Goal: Task Accomplishment & Management: Manage account settings

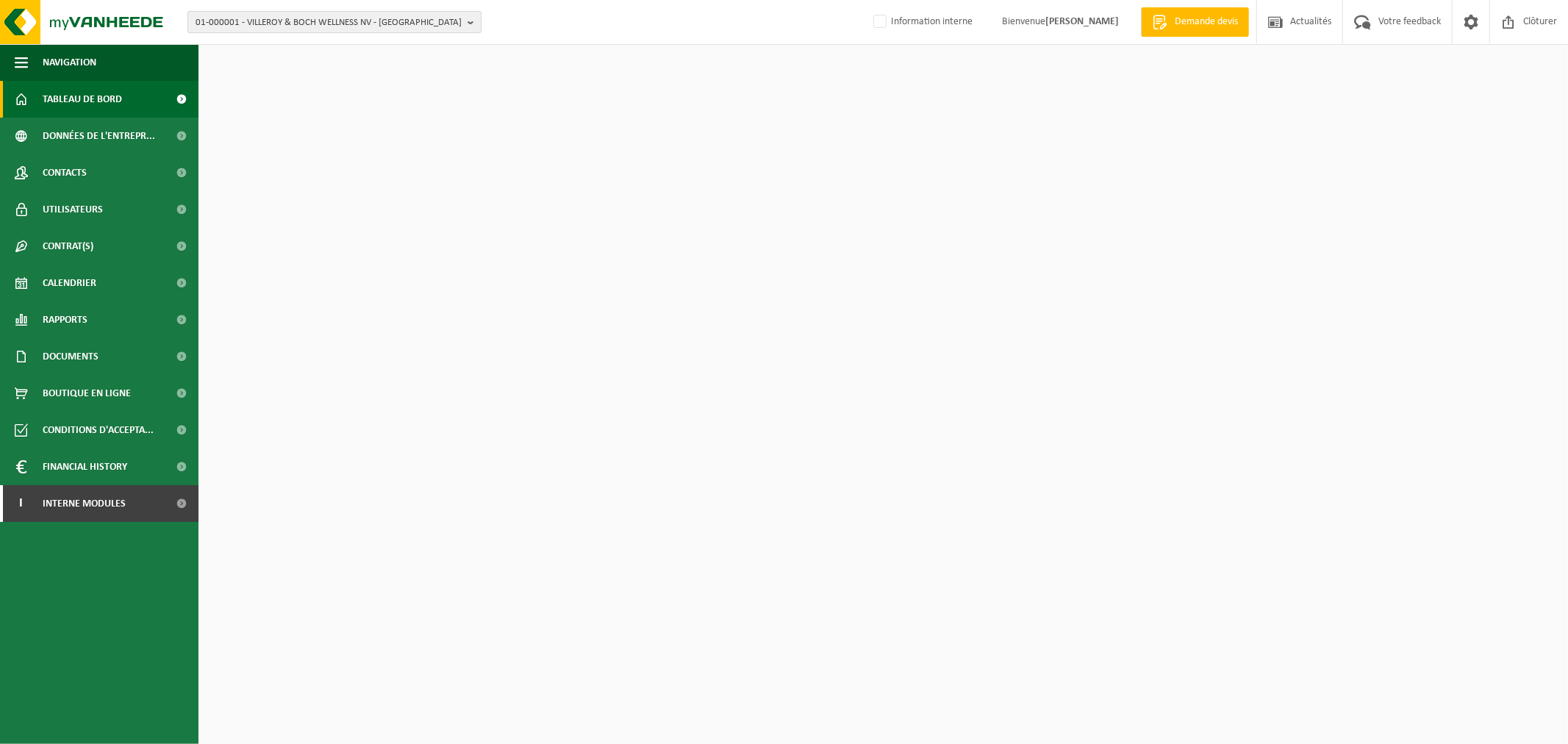
click at [306, 23] on span "01-000001 - VILLEROY & BOCH WELLNESS NV - ROESELARE" at bounding box center [328, 23] width 266 height 22
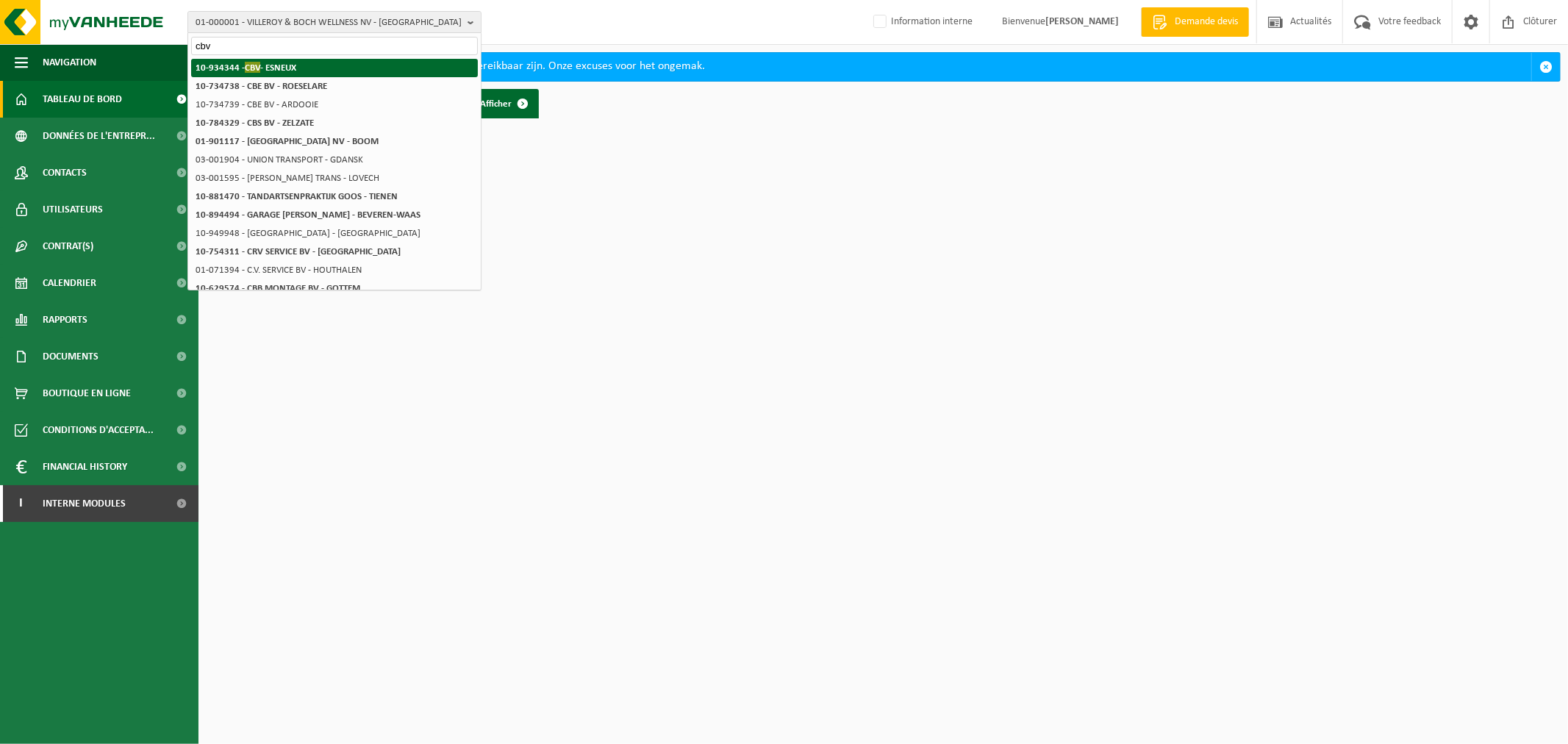
type input "cbv"
click at [315, 69] on li "10-934344 - CBV - ESNEUX" at bounding box center [334, 68] width 286 height 18
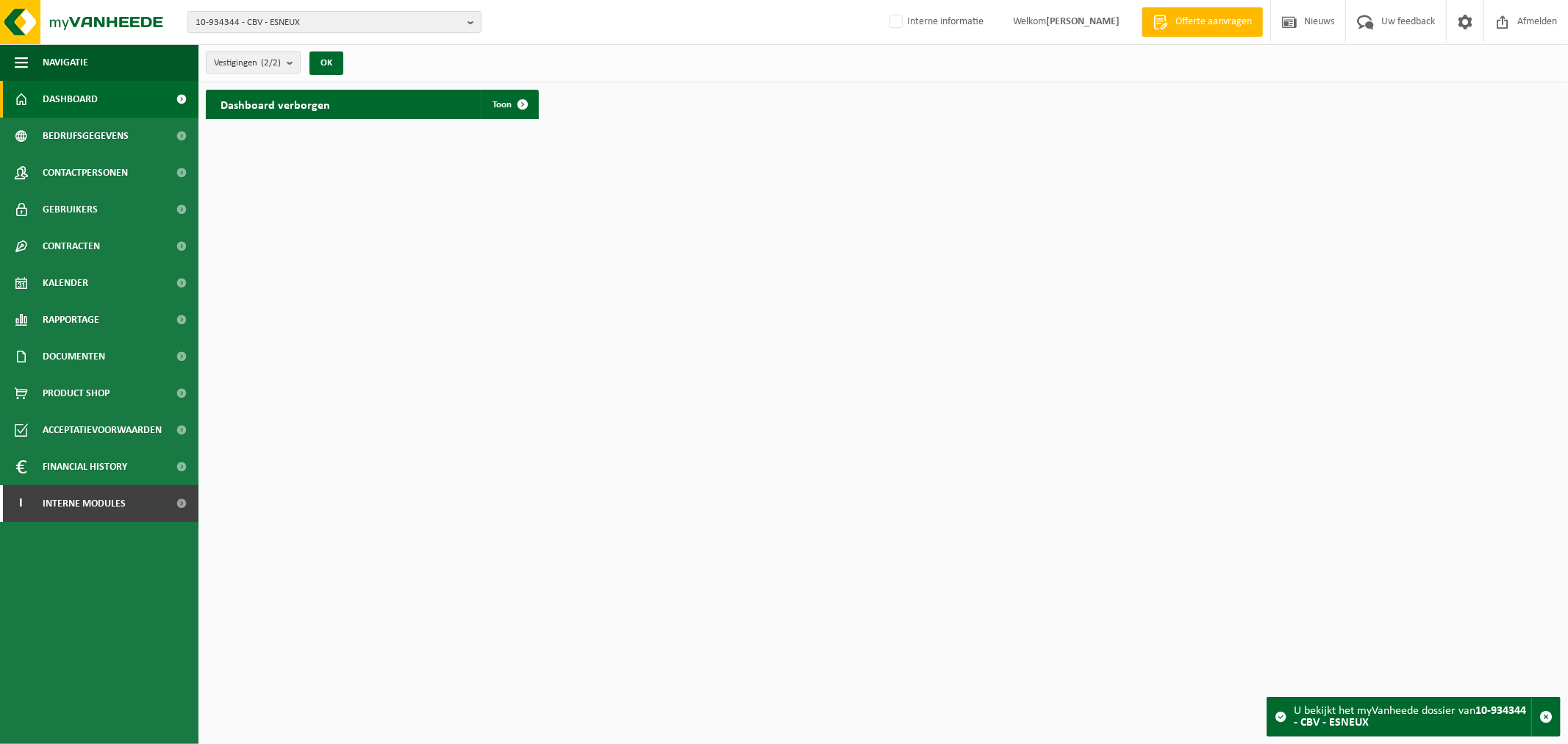
click at [268, 64] on count "(2/2)" at bounding box center [271, 63] width 20 height 9
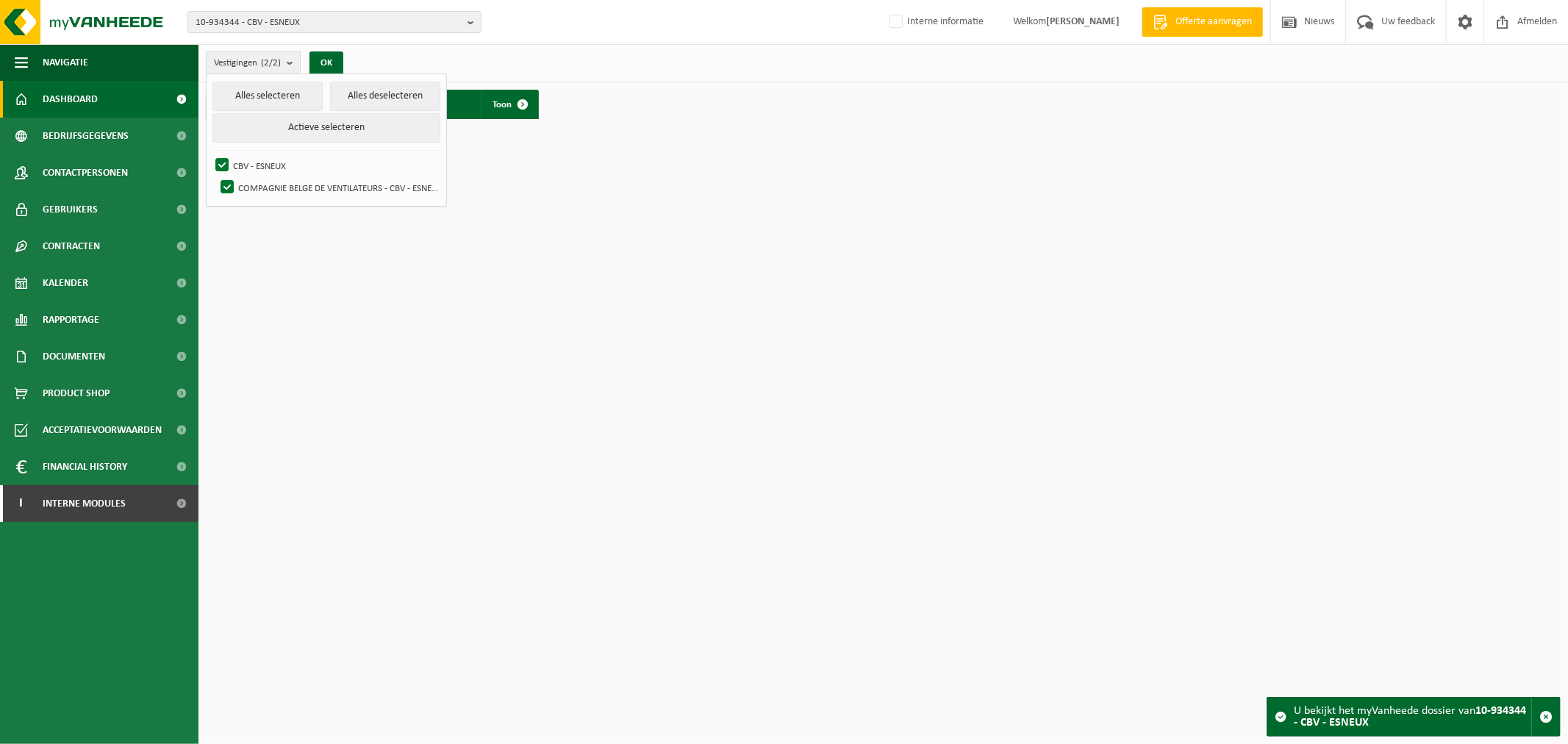
click at [268, 64] on count "(2/2)" at bounding box center [271, 63] width 20 height 9
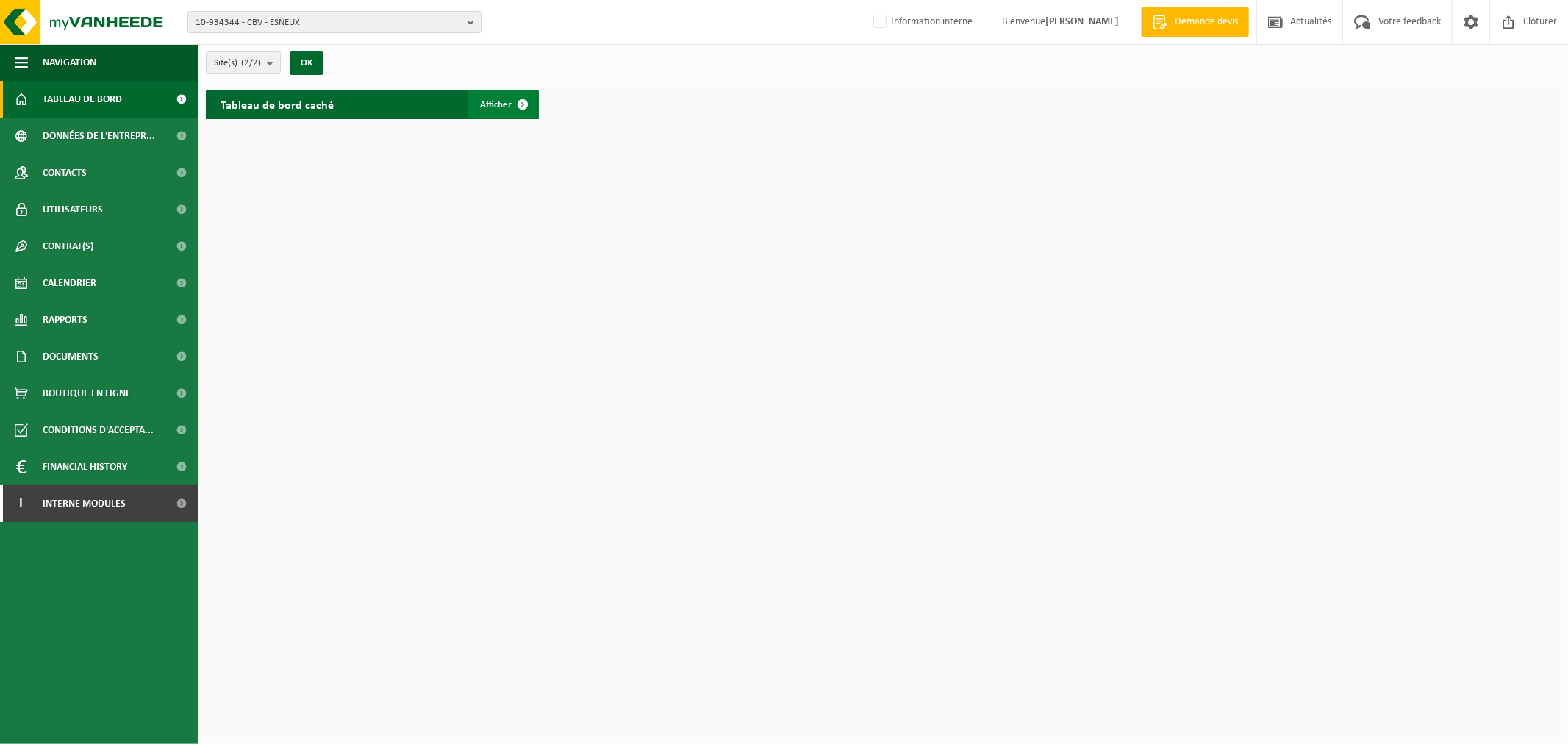
click at [528, 99] on span at bounding box center [523, 104] width 29 height 29
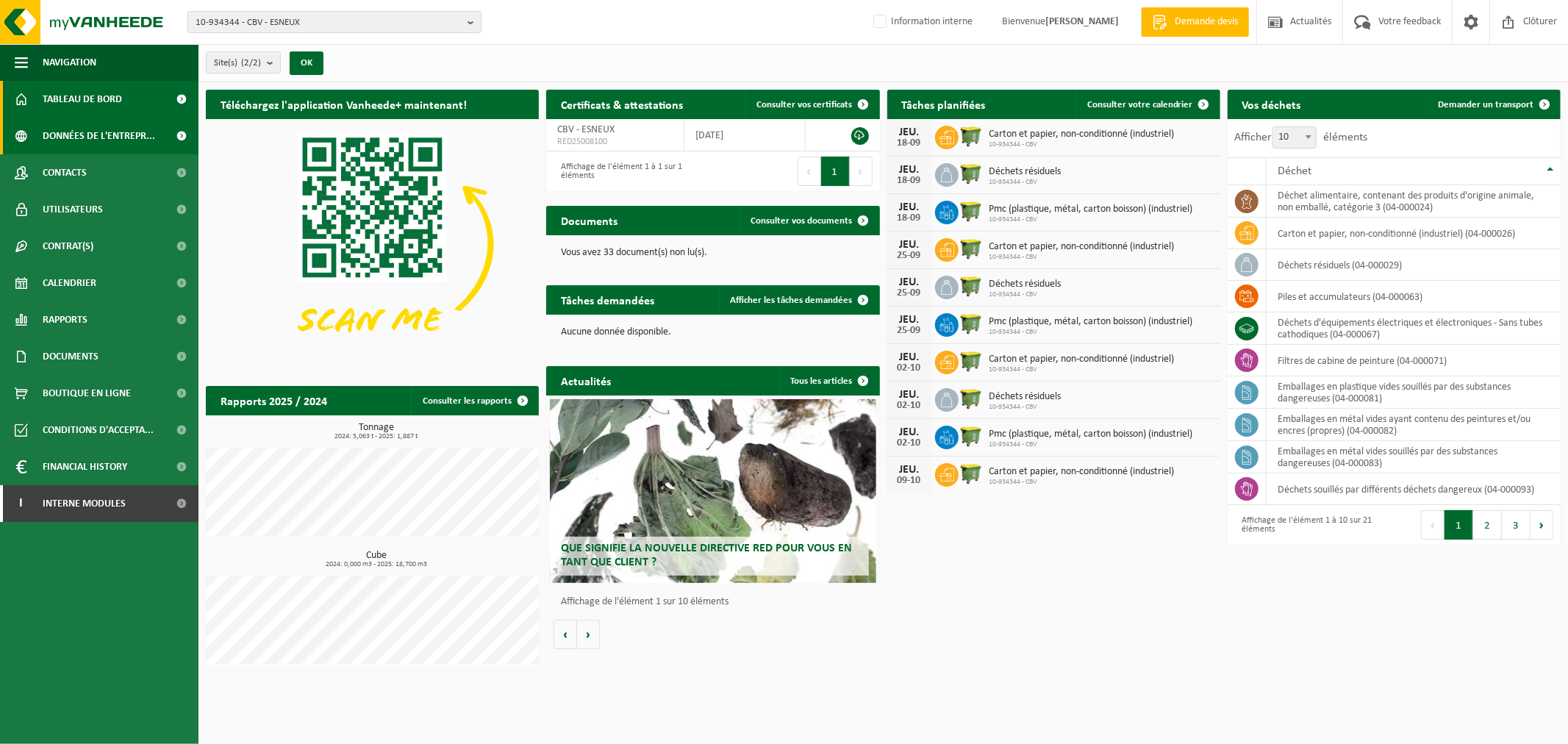
click at [52, 130] on span "Données de l'entrepr..." at bounding box center [99, 136] width 112 height 37
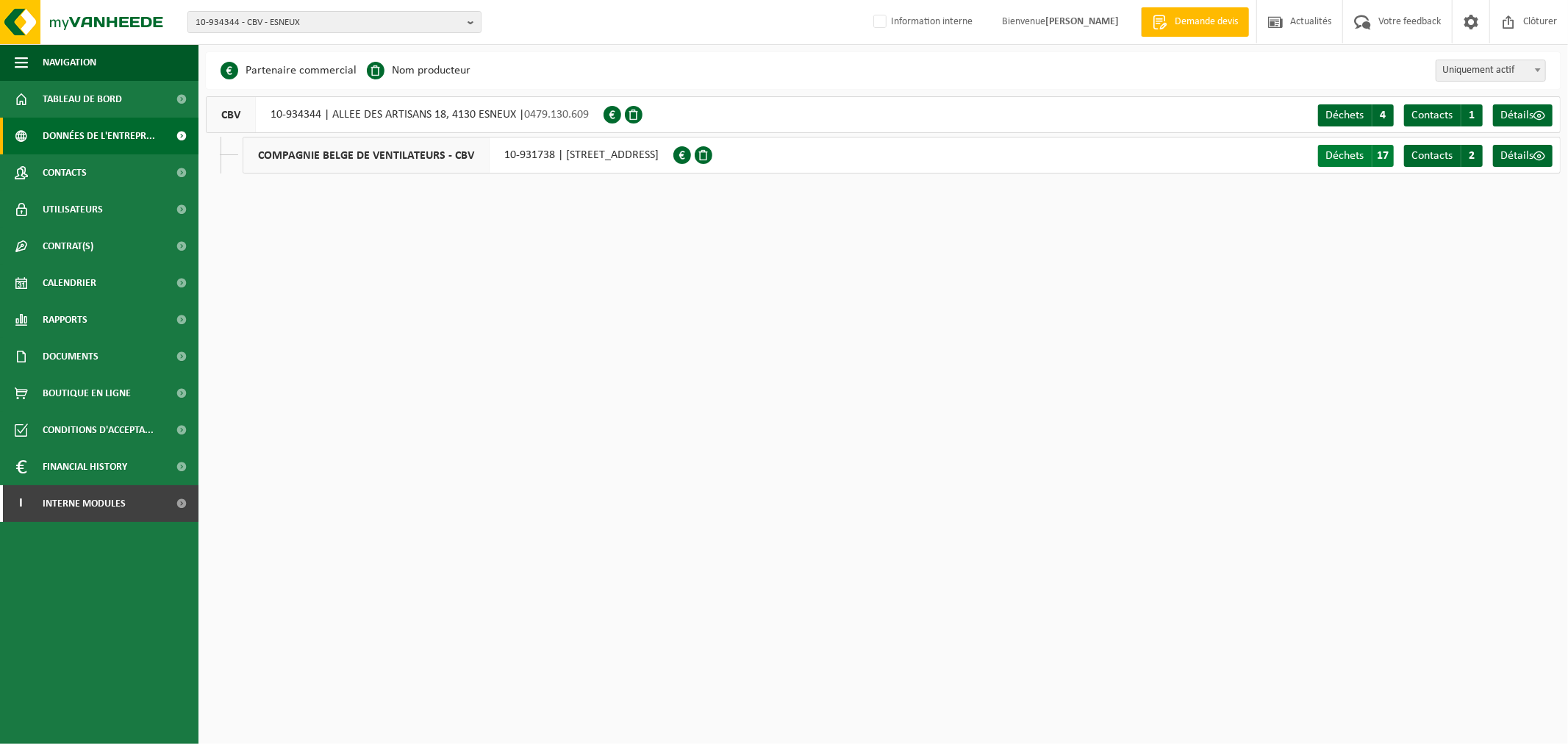
click at [1335, 155] on span "Déchets" at bounding box center [1344, 156] width 39 height 12
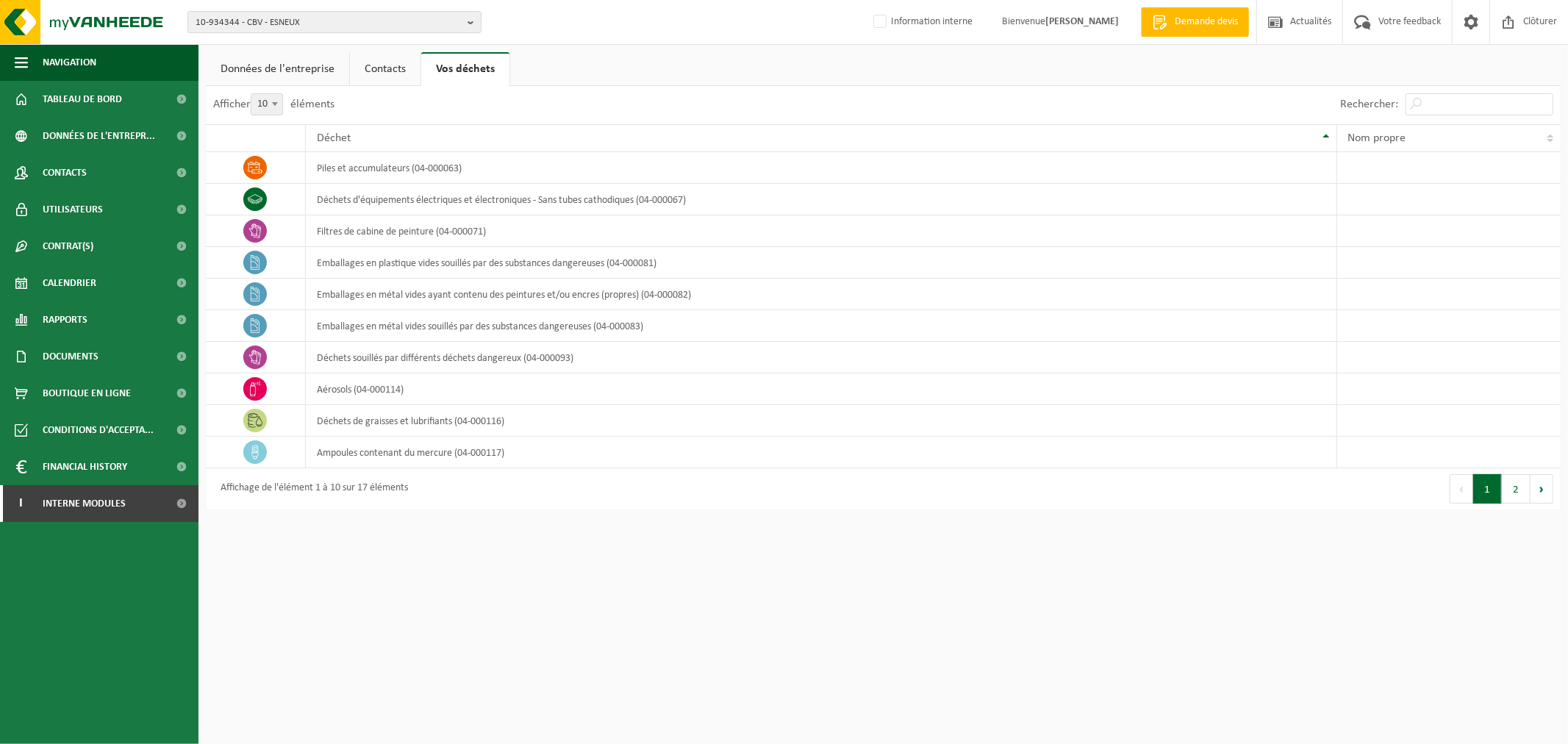
click at [393, 70] on link "Contacts" at bounding box center [385, 69] width 71 height 34
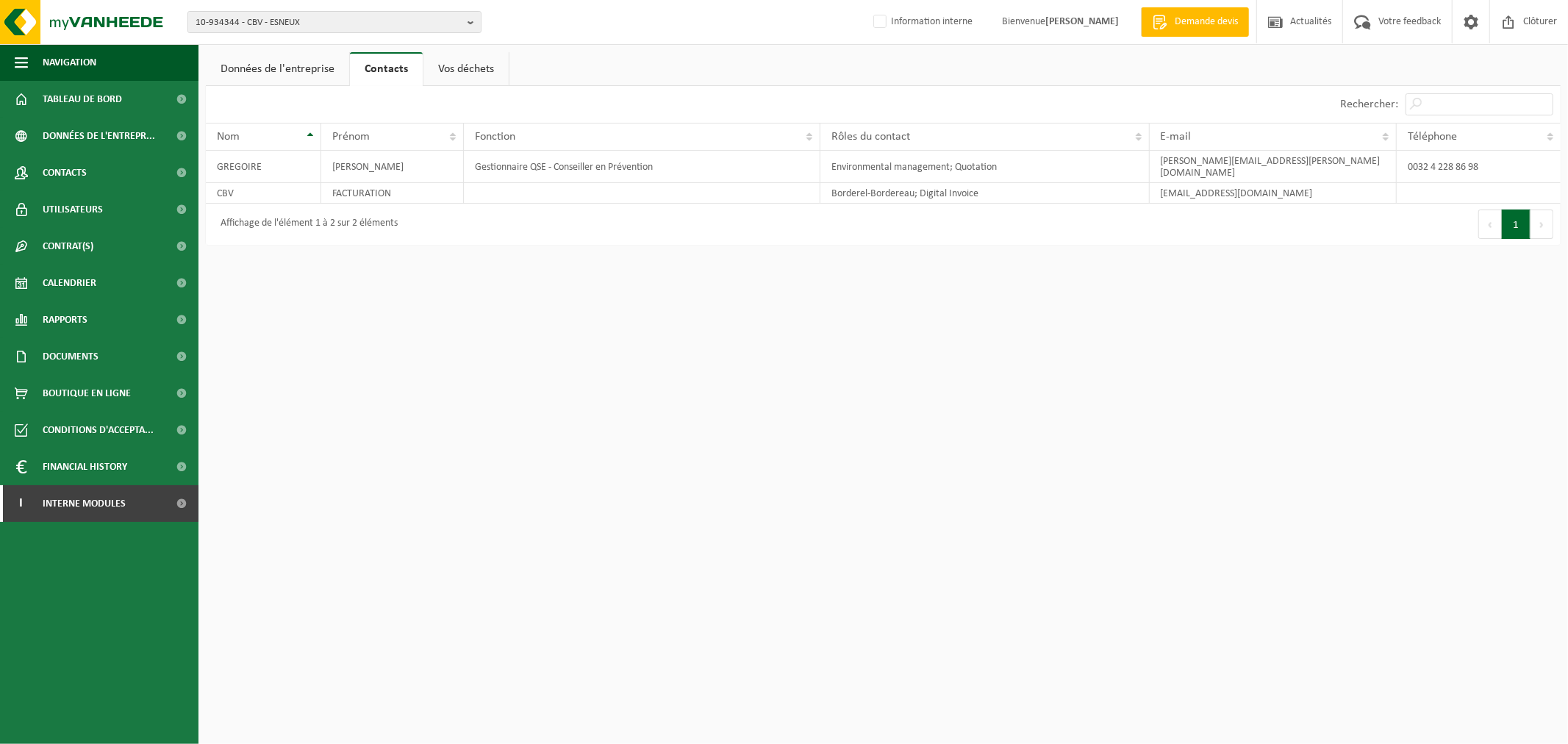
click at [311, 67] on link "Données de l'entreprise" at bounding box center [278, 69] width 144 height 34
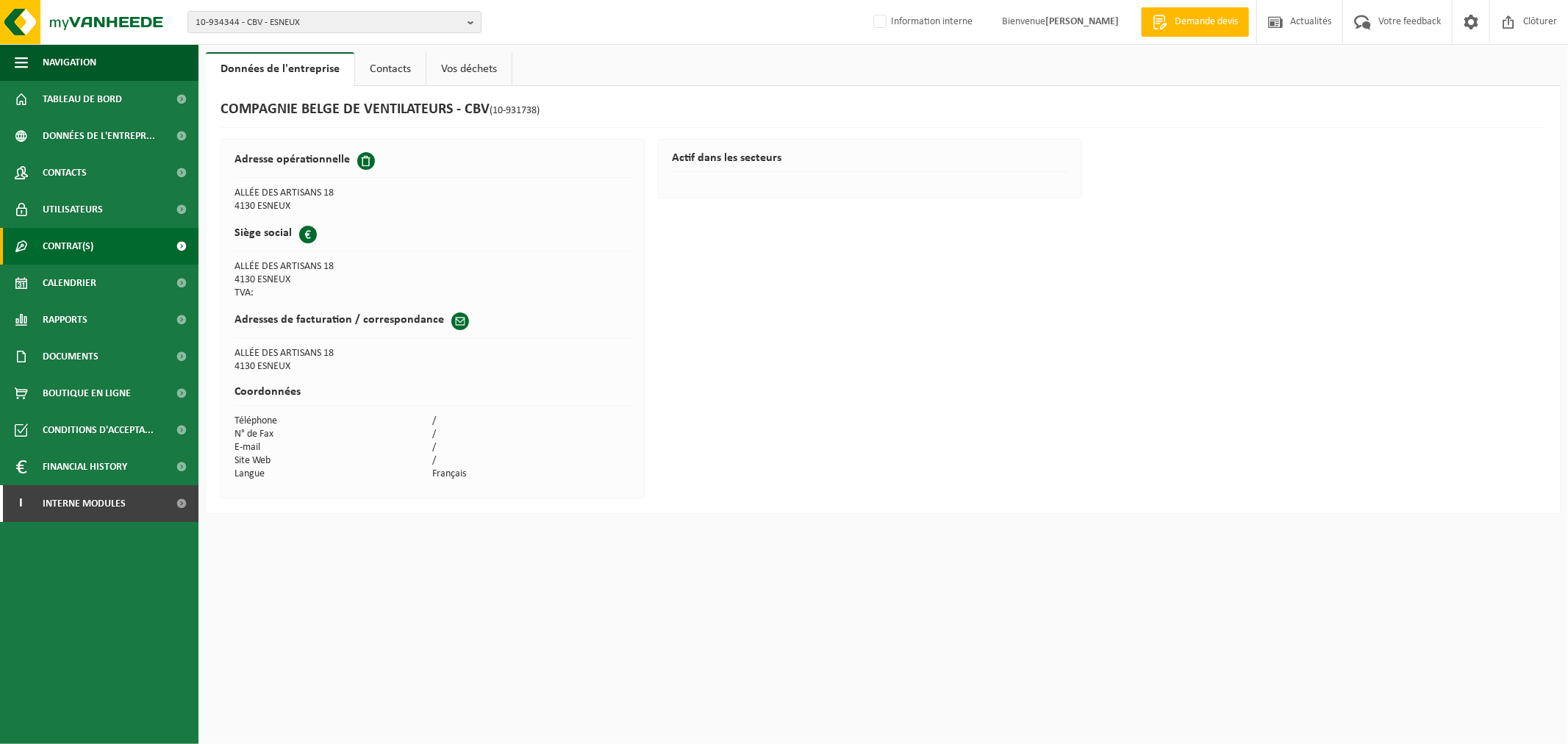
click at [86, 240] on span "Contrat(s)" at bounding box center [67, 246] width 51 height 37
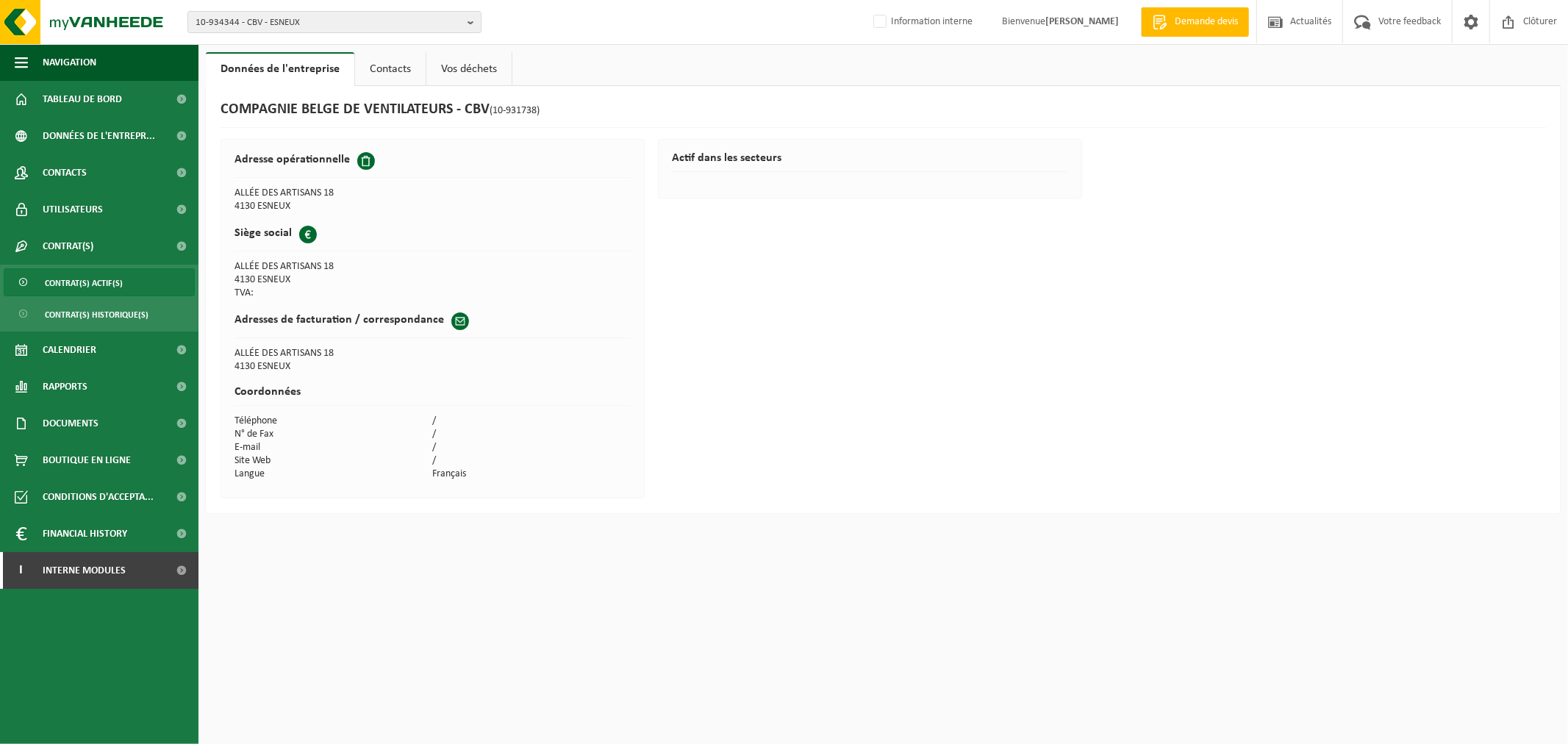
click at [99, 295] on span "Contrat(s) actif(s)" at bounding box center [84, 283] width 78 height 28
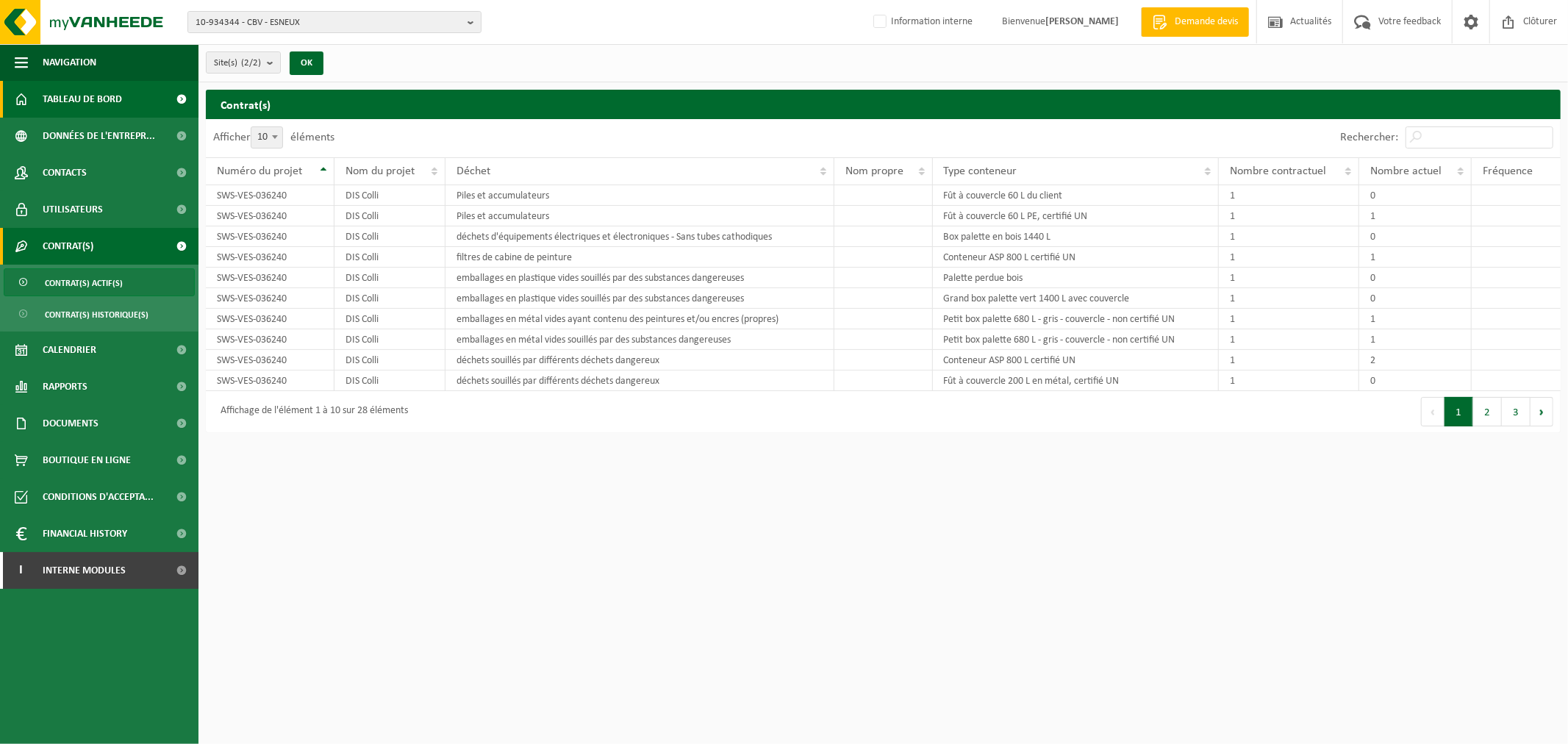
click at [74, 93] on span "Tableau de bord" at bounding box center [82, 99] width 79 height 37
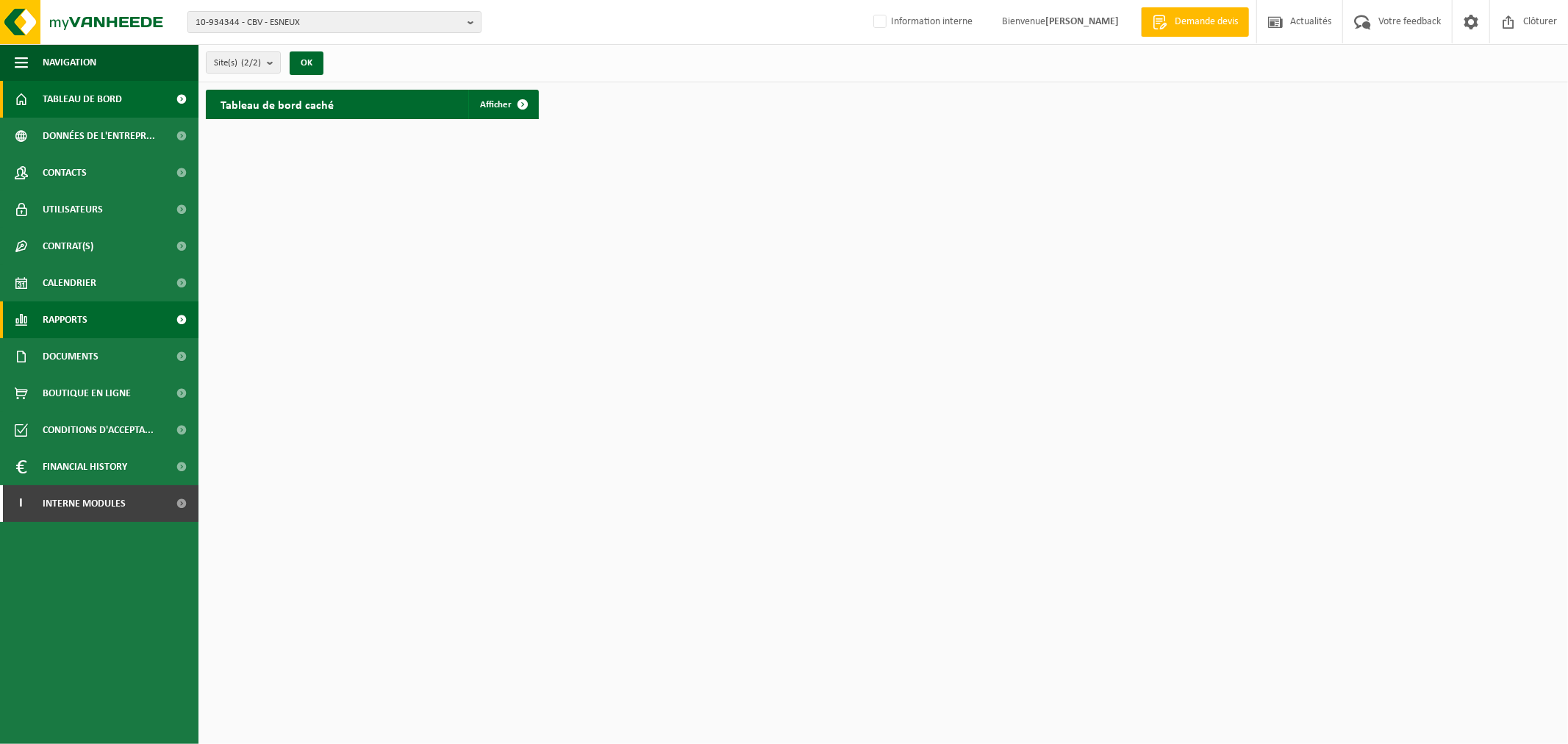
click at [138, 319] on link "Rapports" at bounding box center [99, 320] width 199 height 37
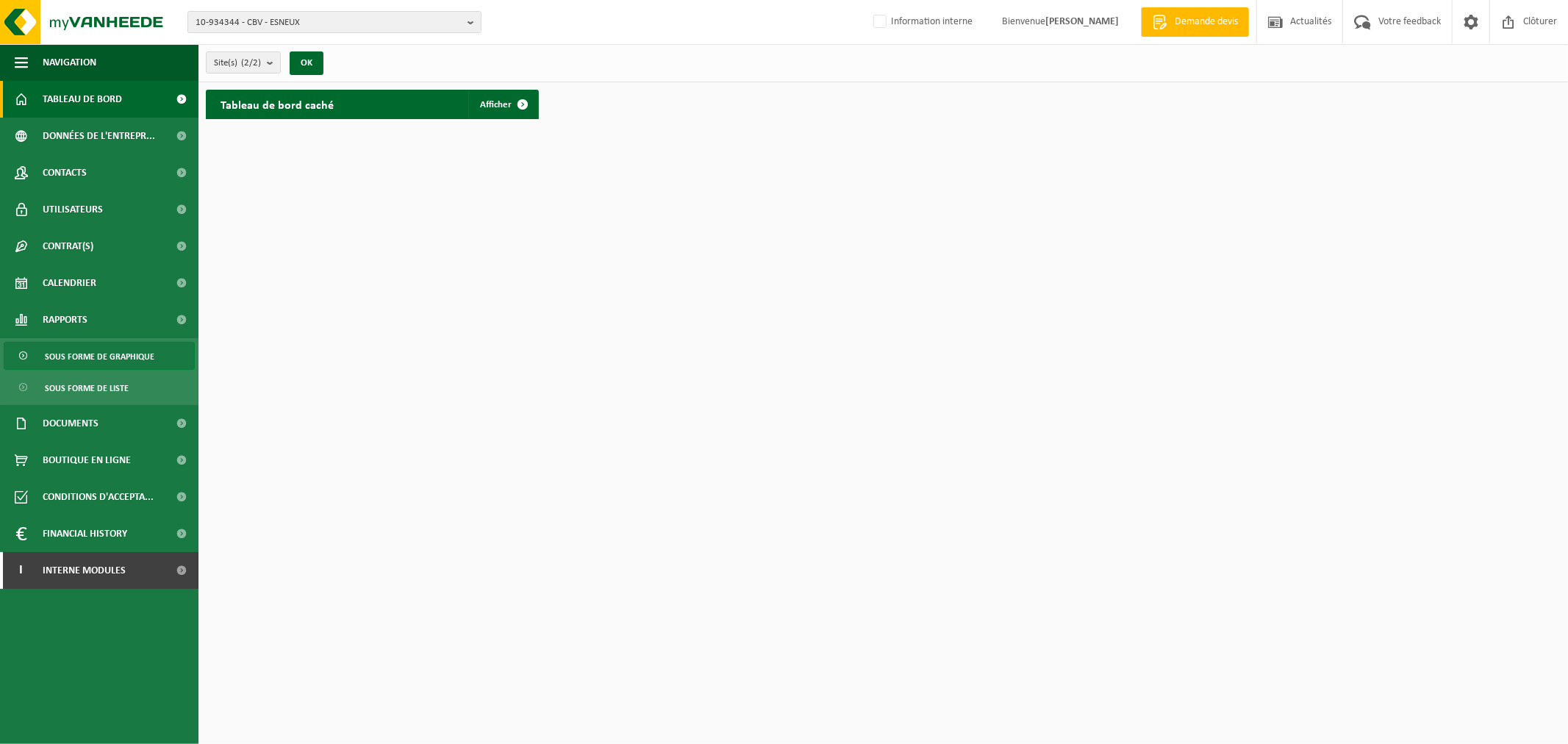
click at [125, 357] on span "Sous forme de graphique" at bounding box center [99, 356] width 110 height 28
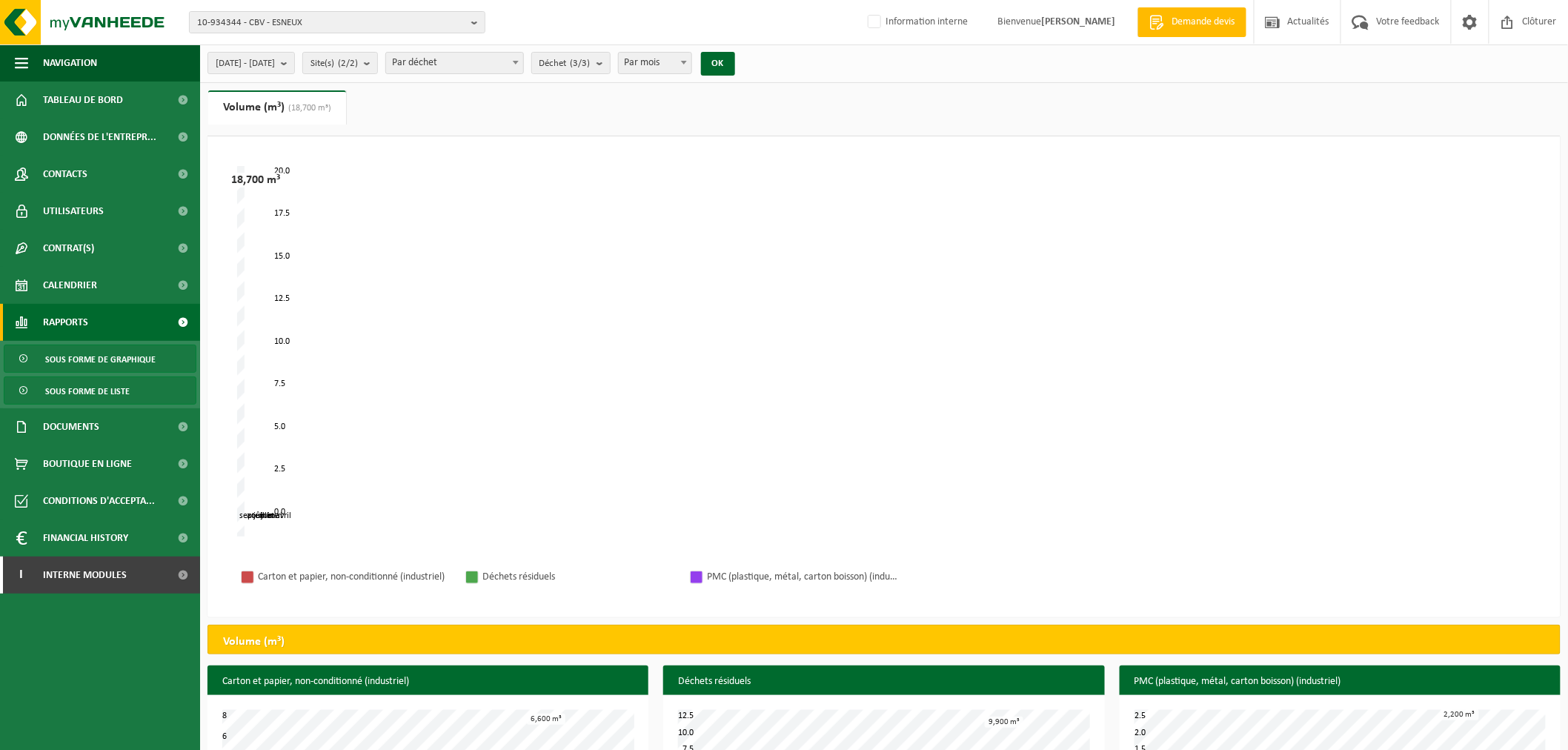
click at [126, 387] on span "Sous forme de liste" at bounding box center [87, 391] width 84 height 28
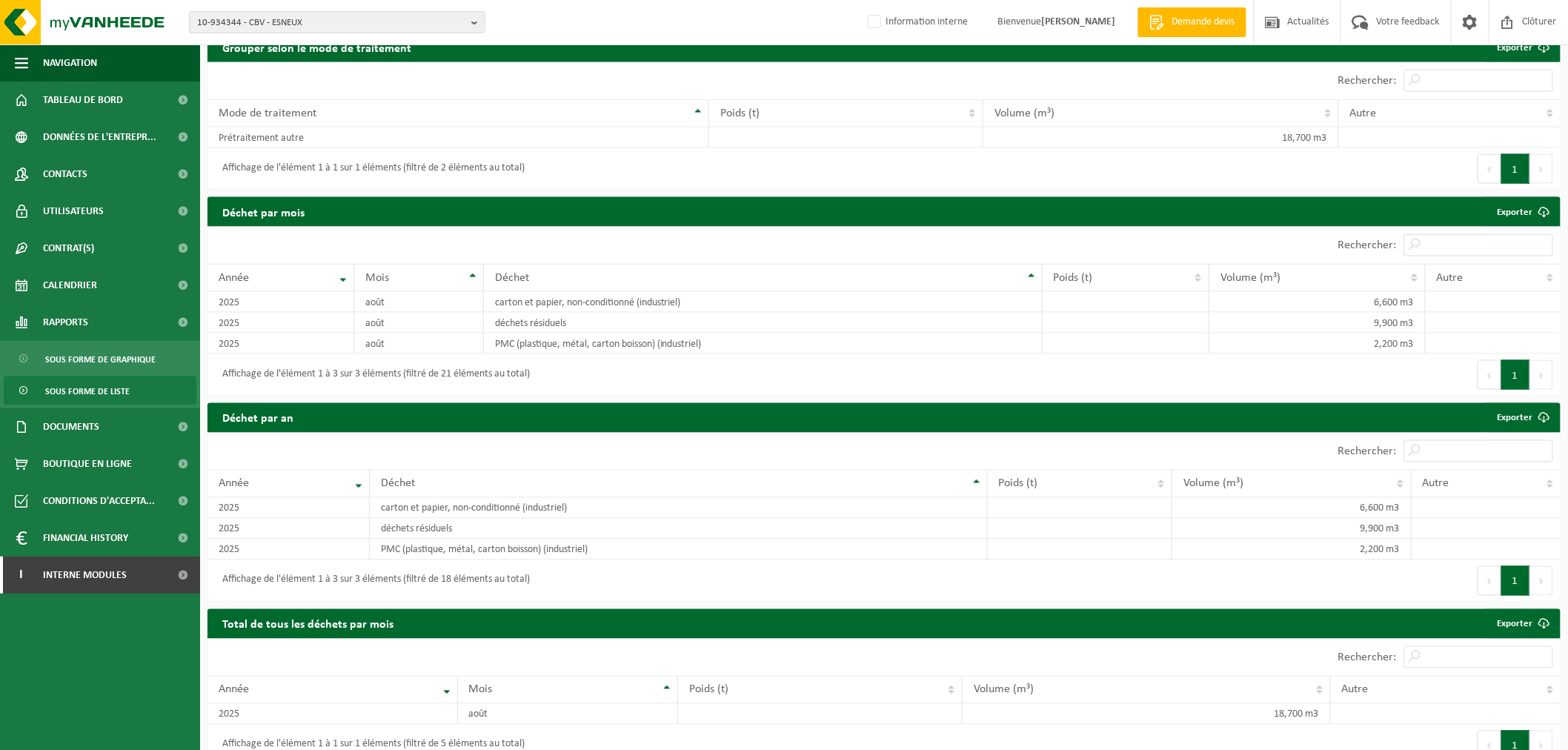
scroll to position [808, 0]
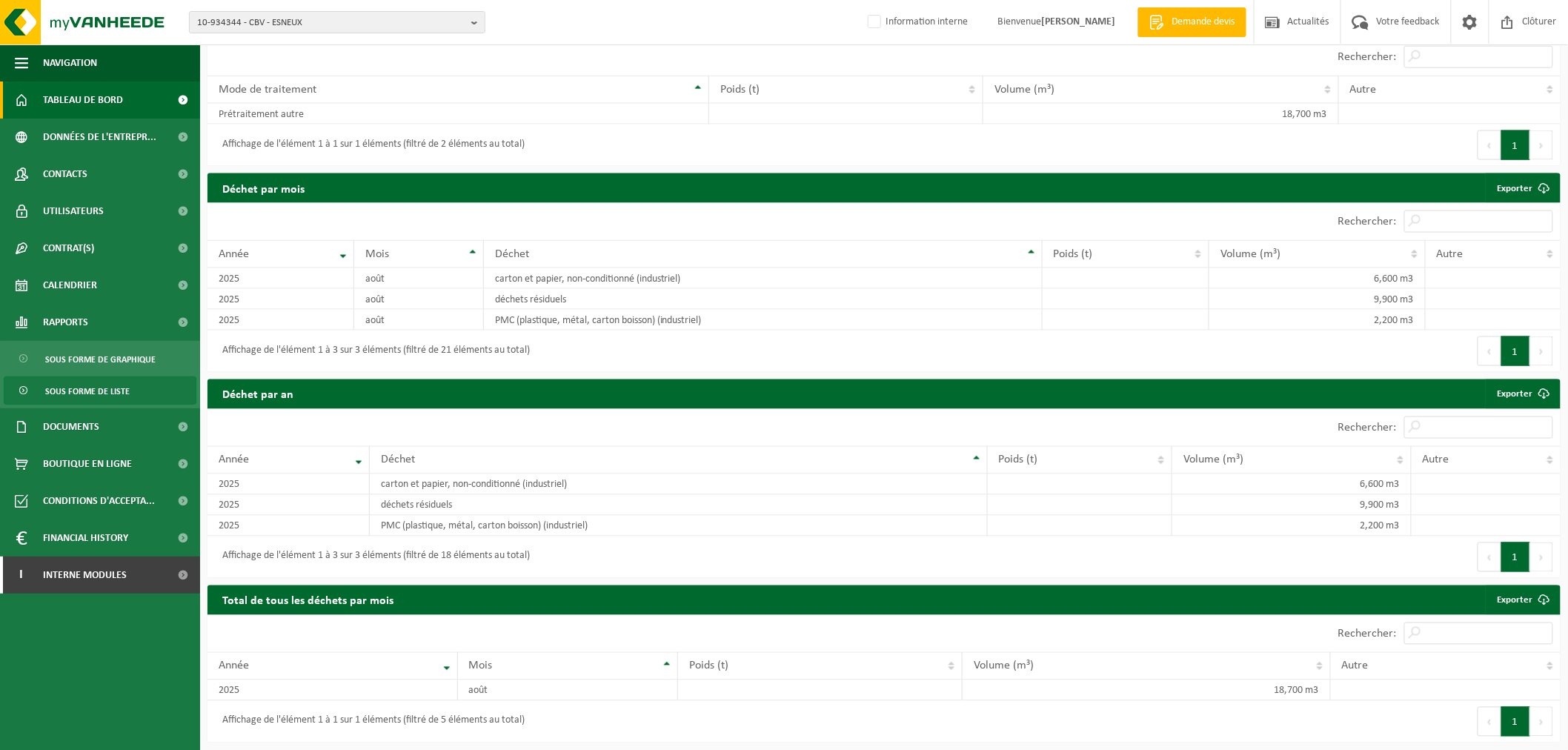
click at [94, 93] on span "Tableau de bord" at bounding box center [83, 100] width 80 height 37
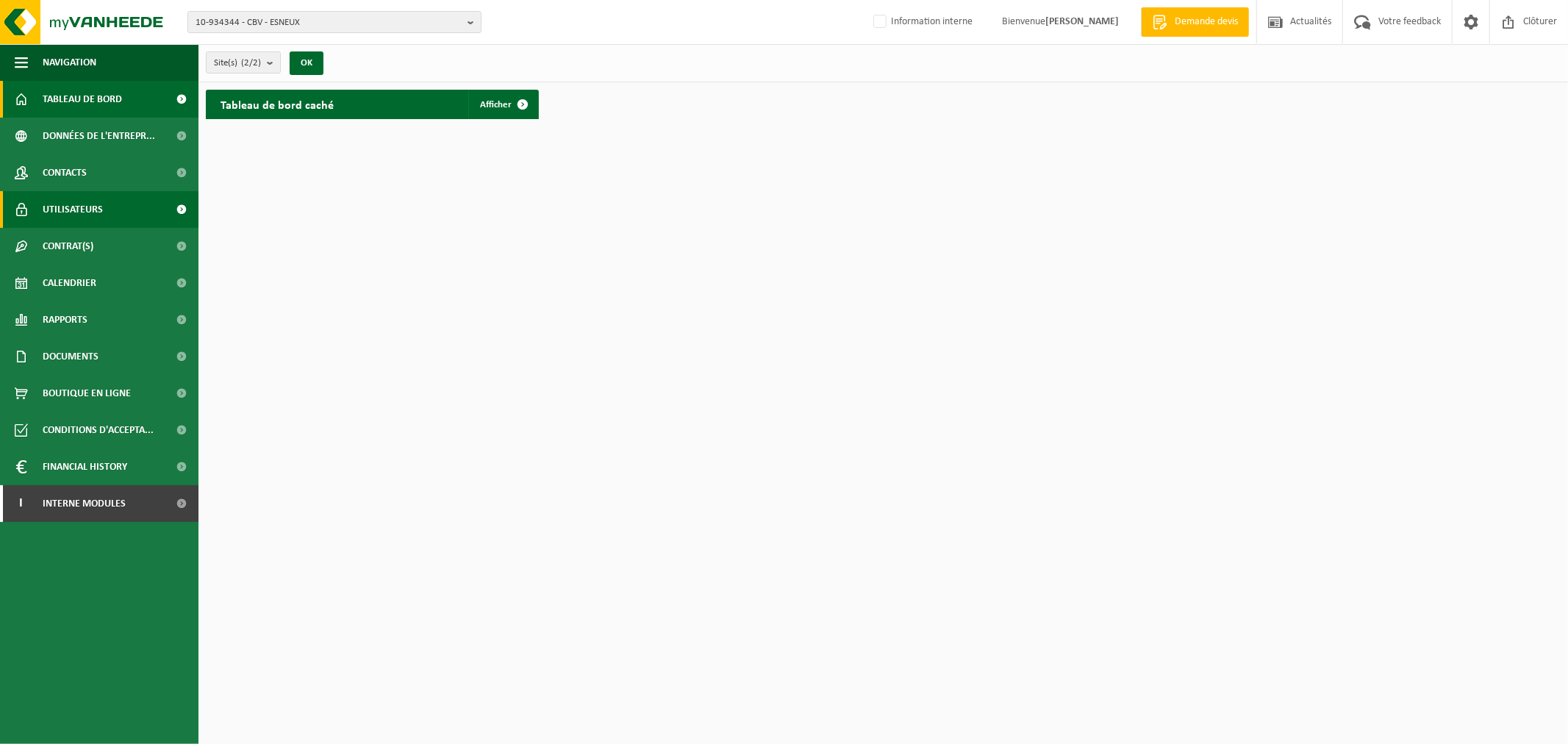
click at [115, 213] on link "Utilisateurs" at bounding box center [99, 210] width 199 height 37
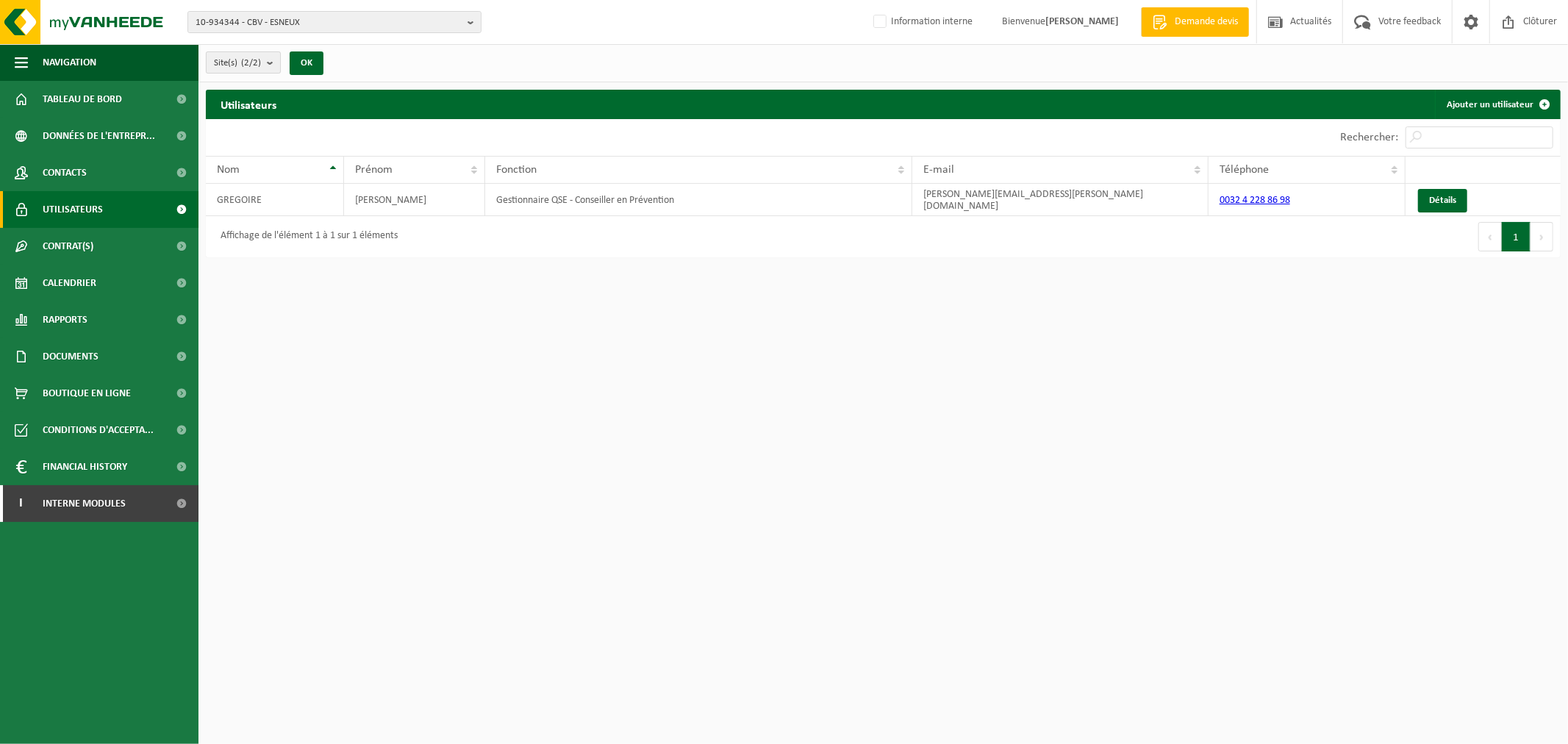
click at [246, 59] on count "(2/2)" at bounding box center [251, 63] width 20 height 9
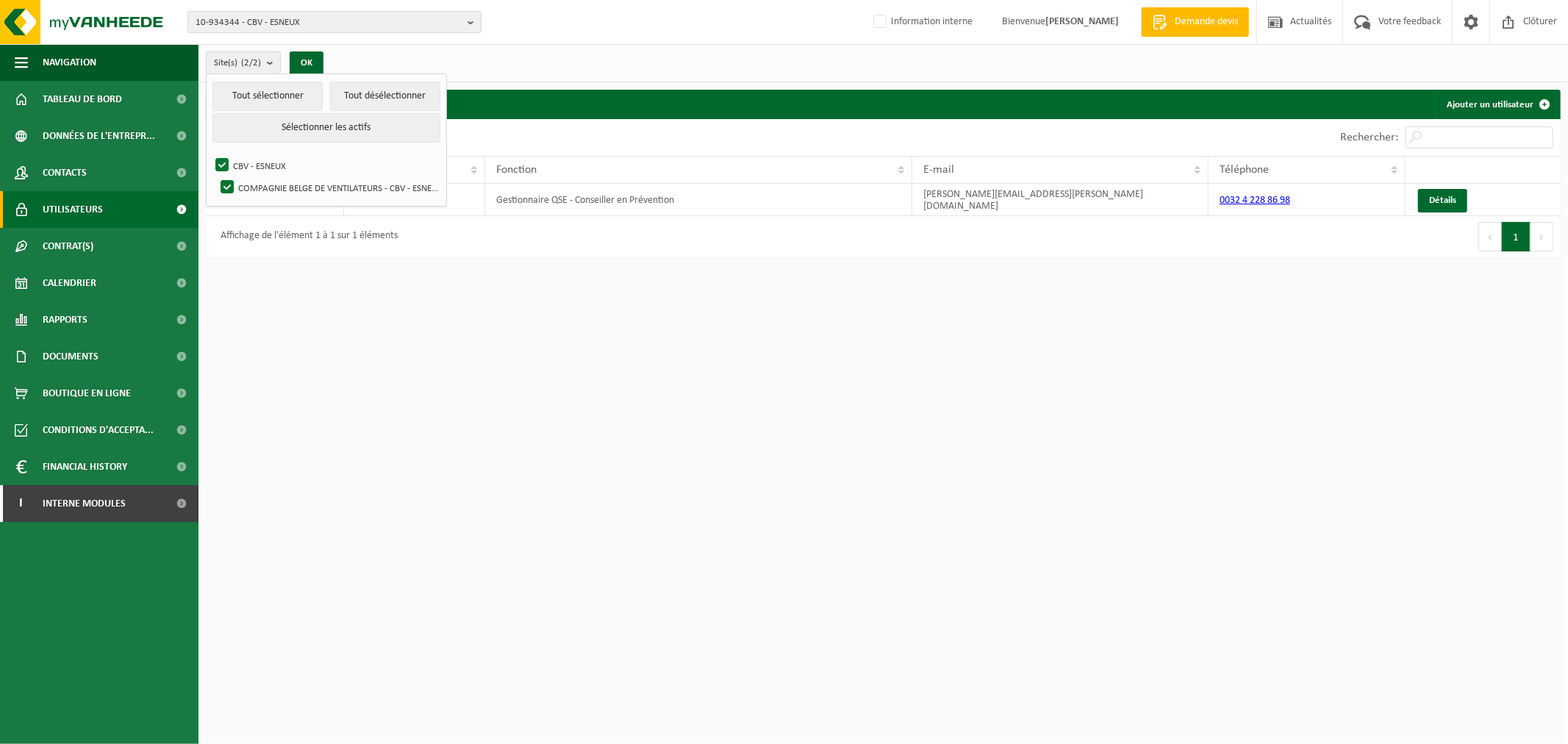
click at [246, 59] on count "(2/2)" at bounding box center [251, 63] width 20 height 9
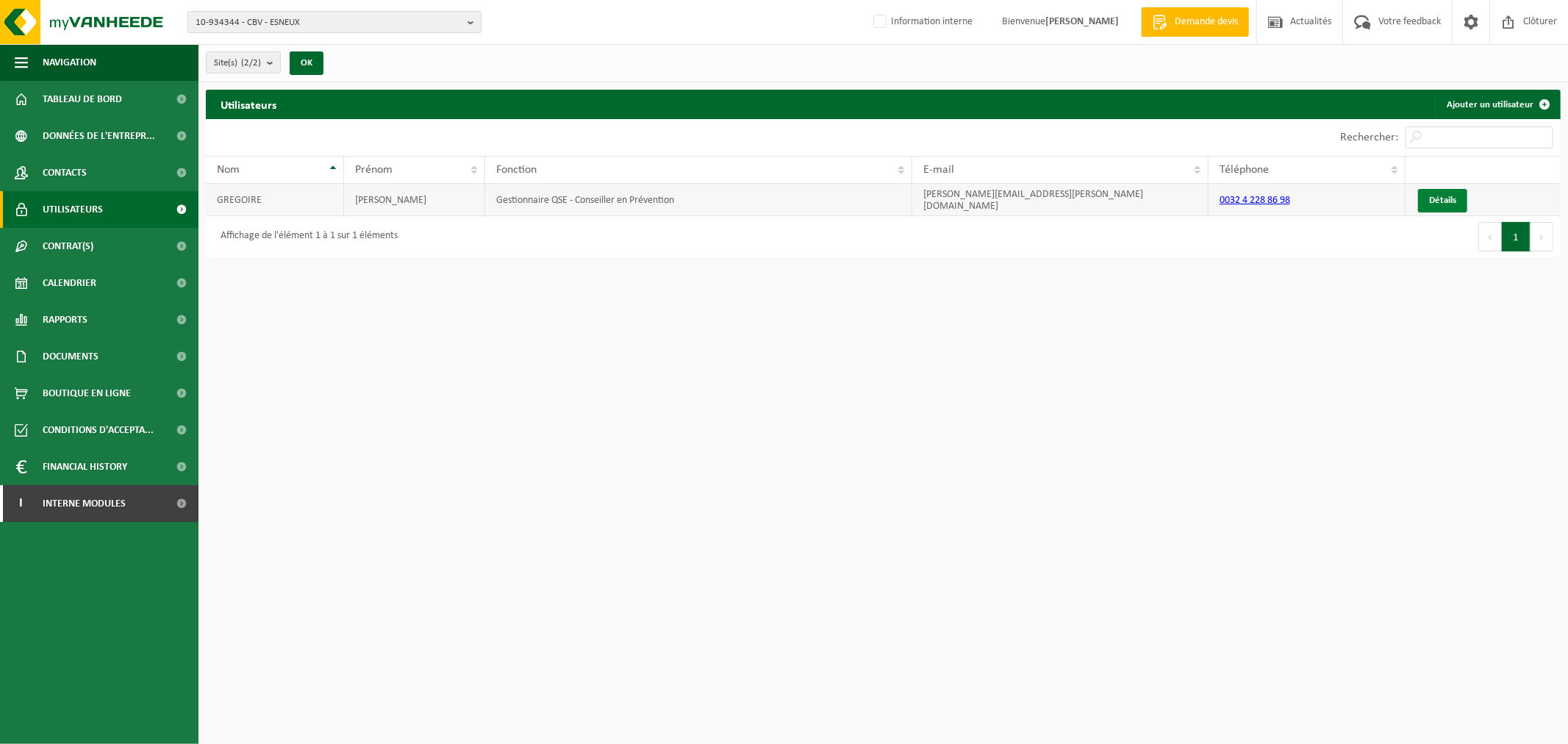
click at [1449, 201] on link "Détails" at bounding box center [1442, 201] width 49 height 24
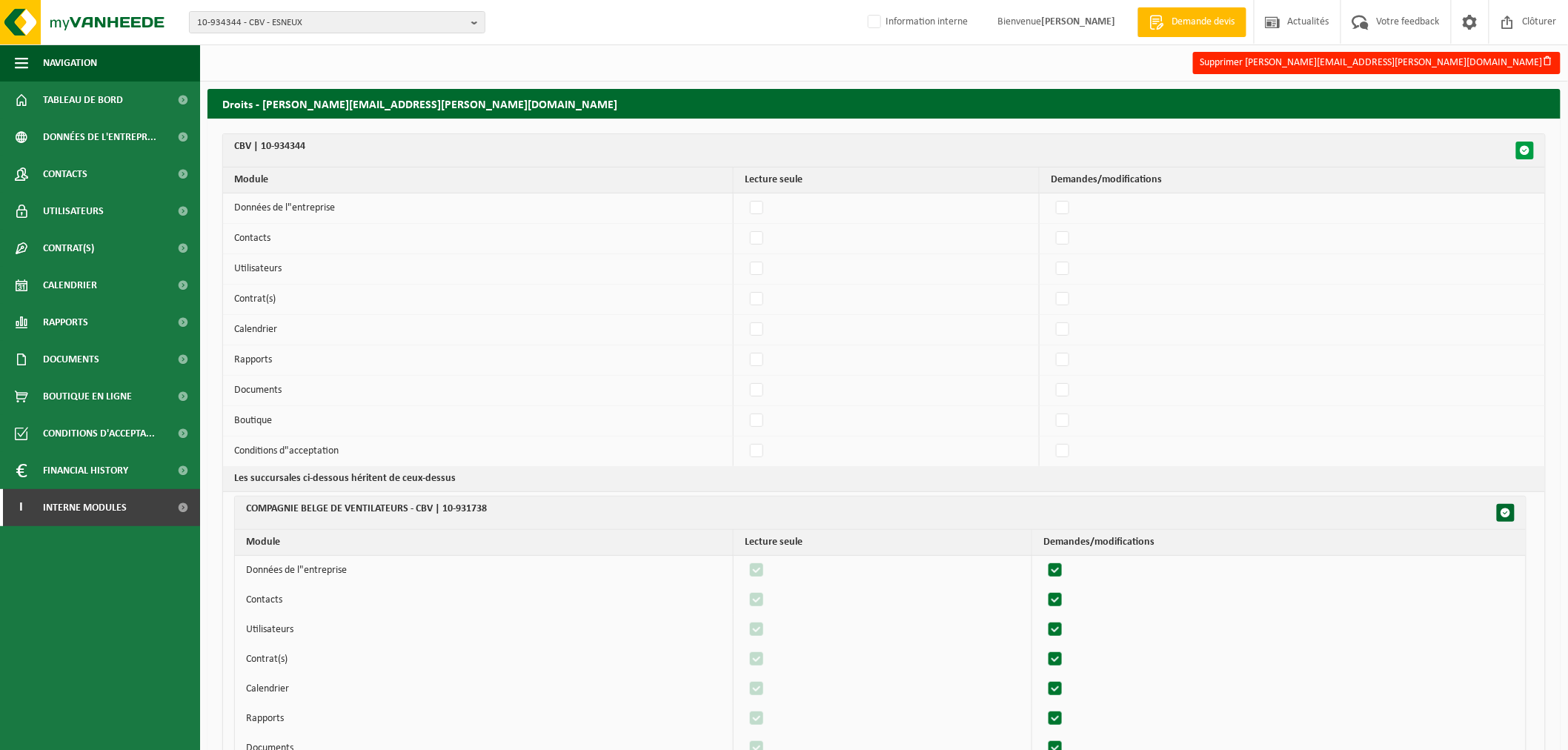
click at [1531, 149] on button "button" at bounding box center [1524, 149] width 18 height 18
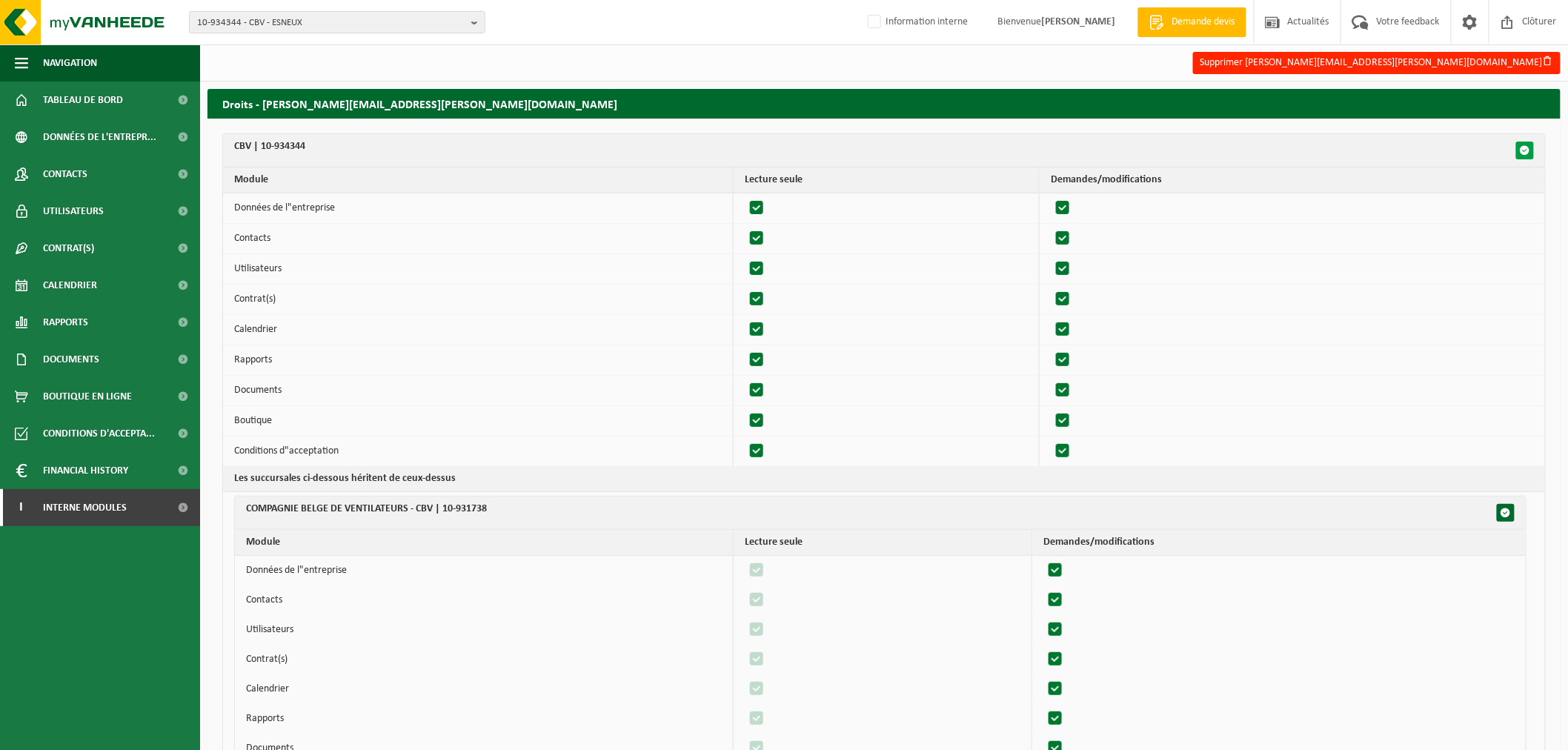
checkbox input "true"
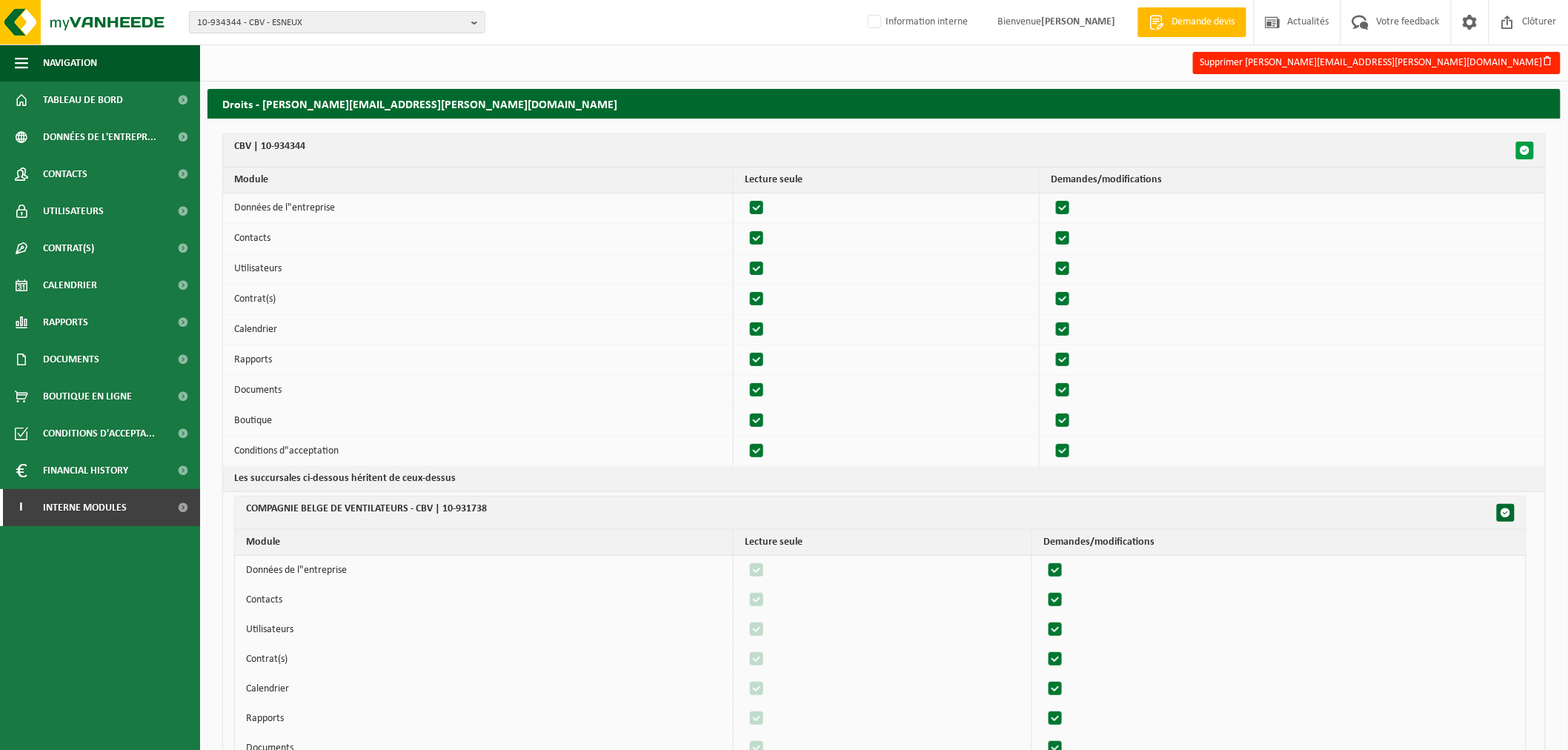
checkbox input "true"
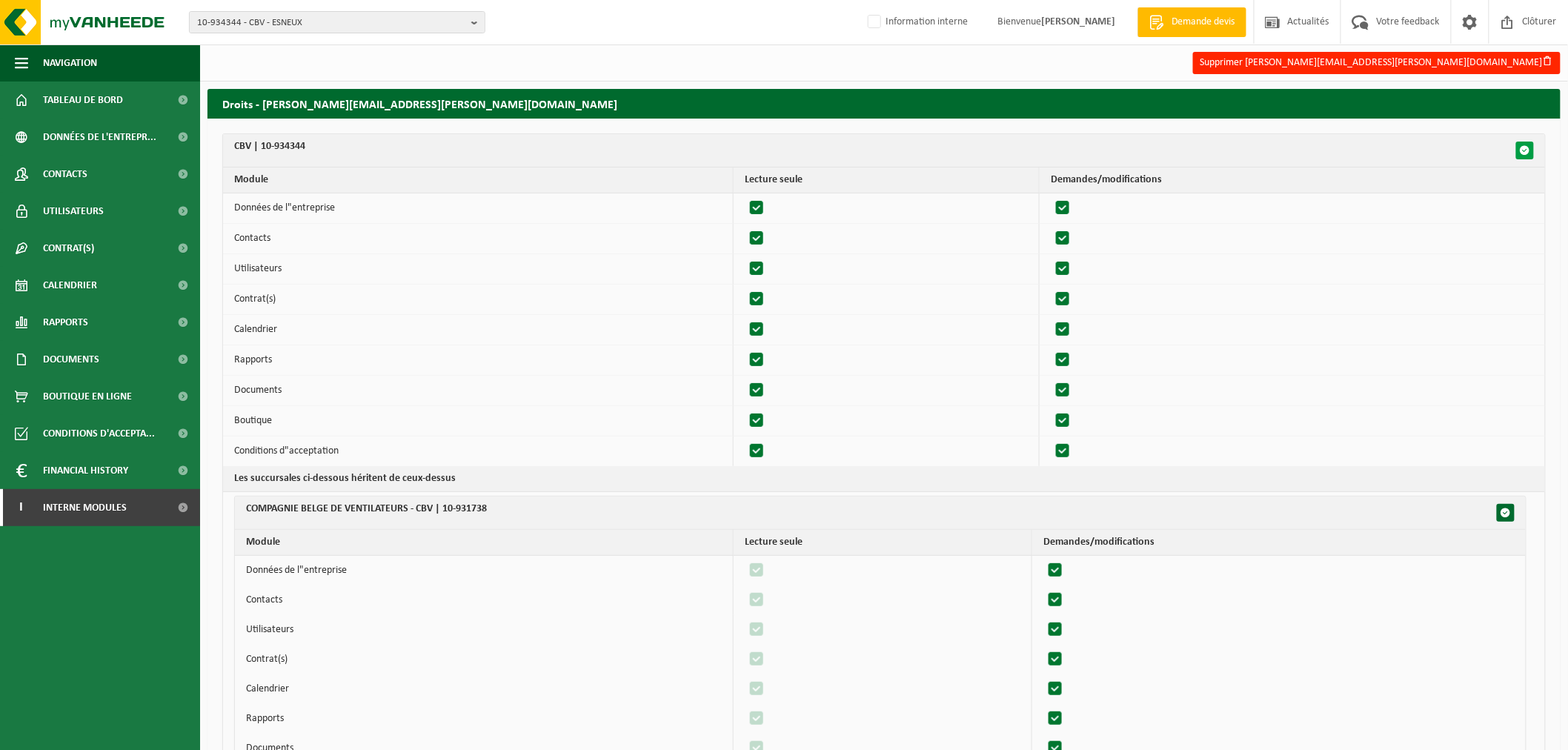
checkbox input "true"
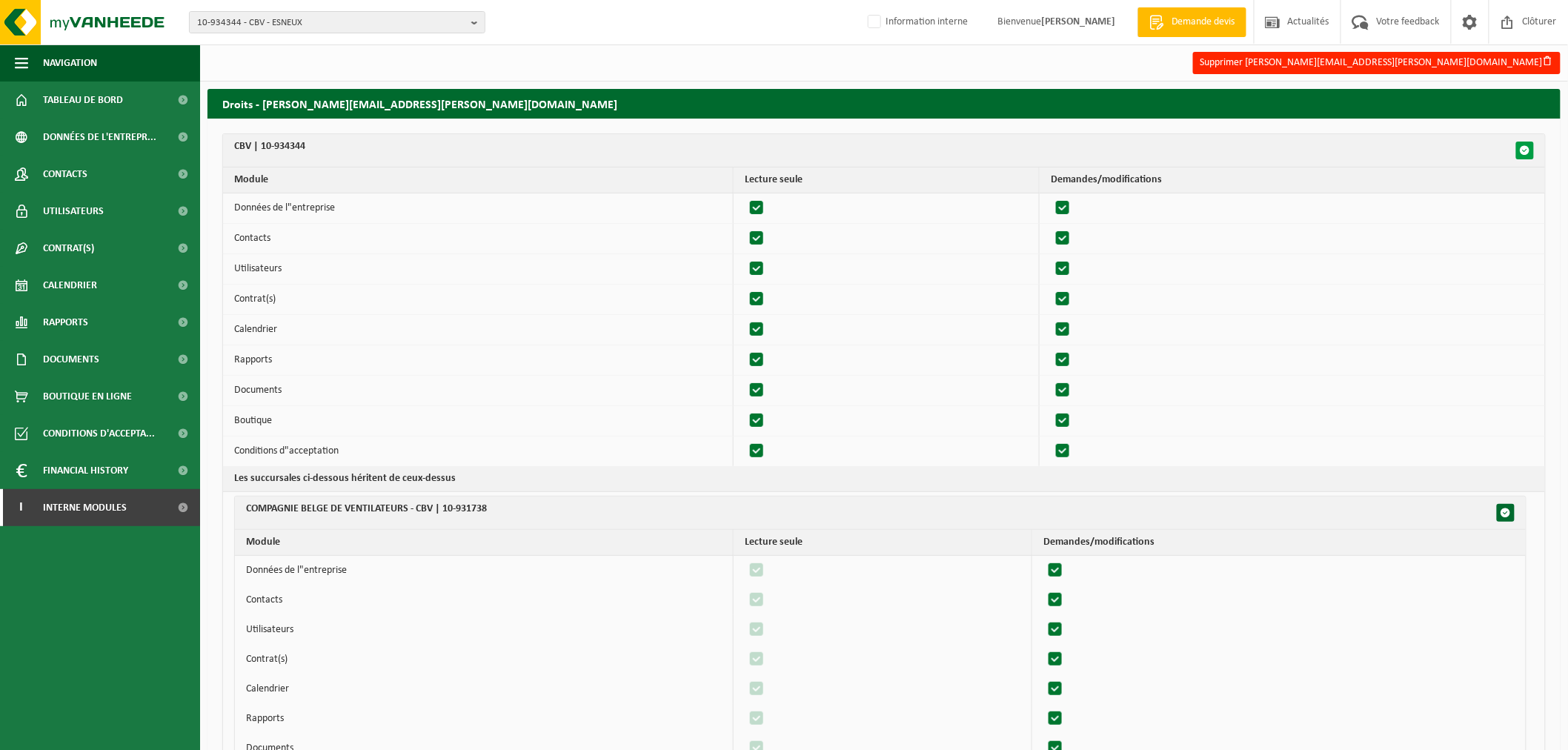
checkbox input "true"
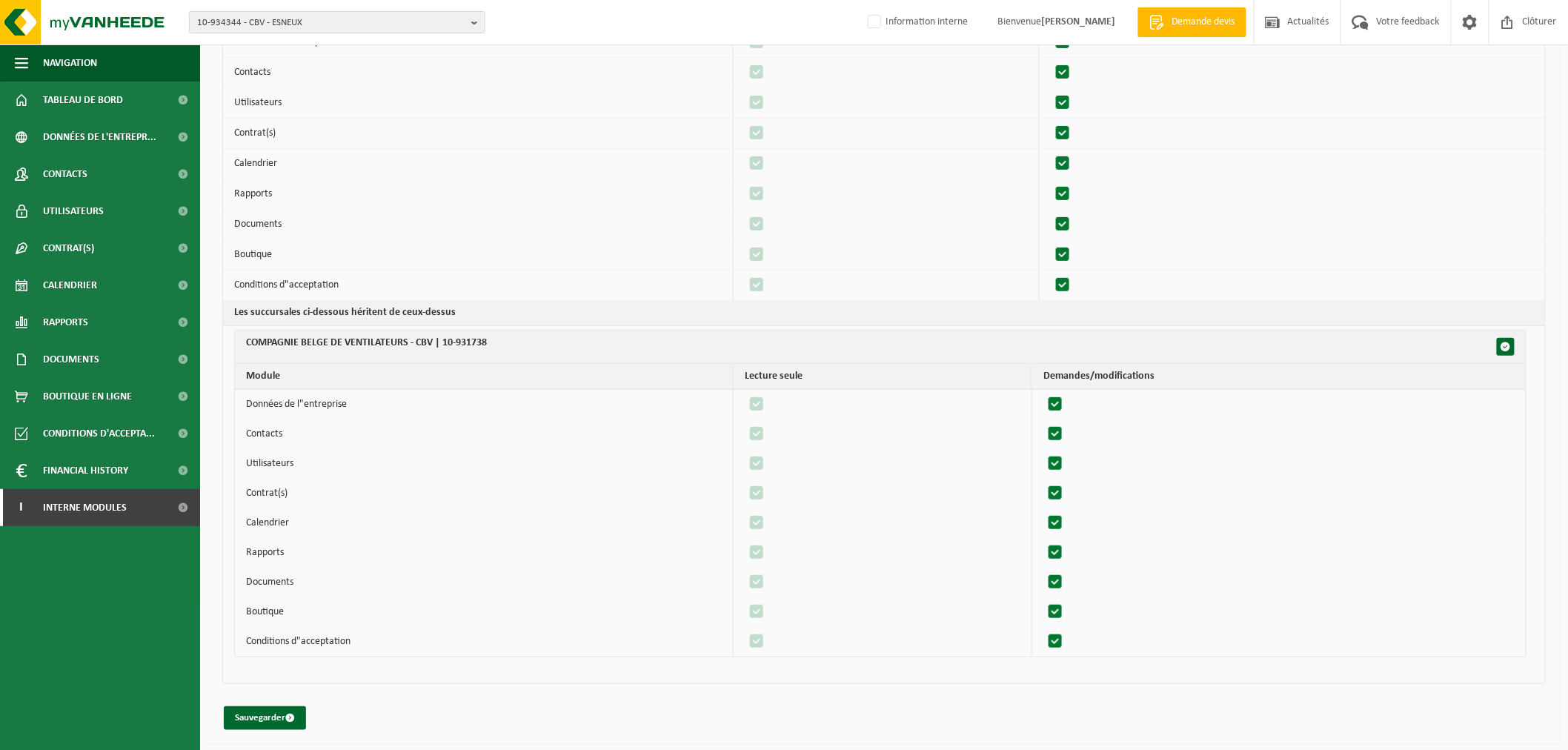
scroll to position [168, 0]
click at [242, 714] on button "Sauvegarder" at bounding box center [265, 716] width 83 height 24
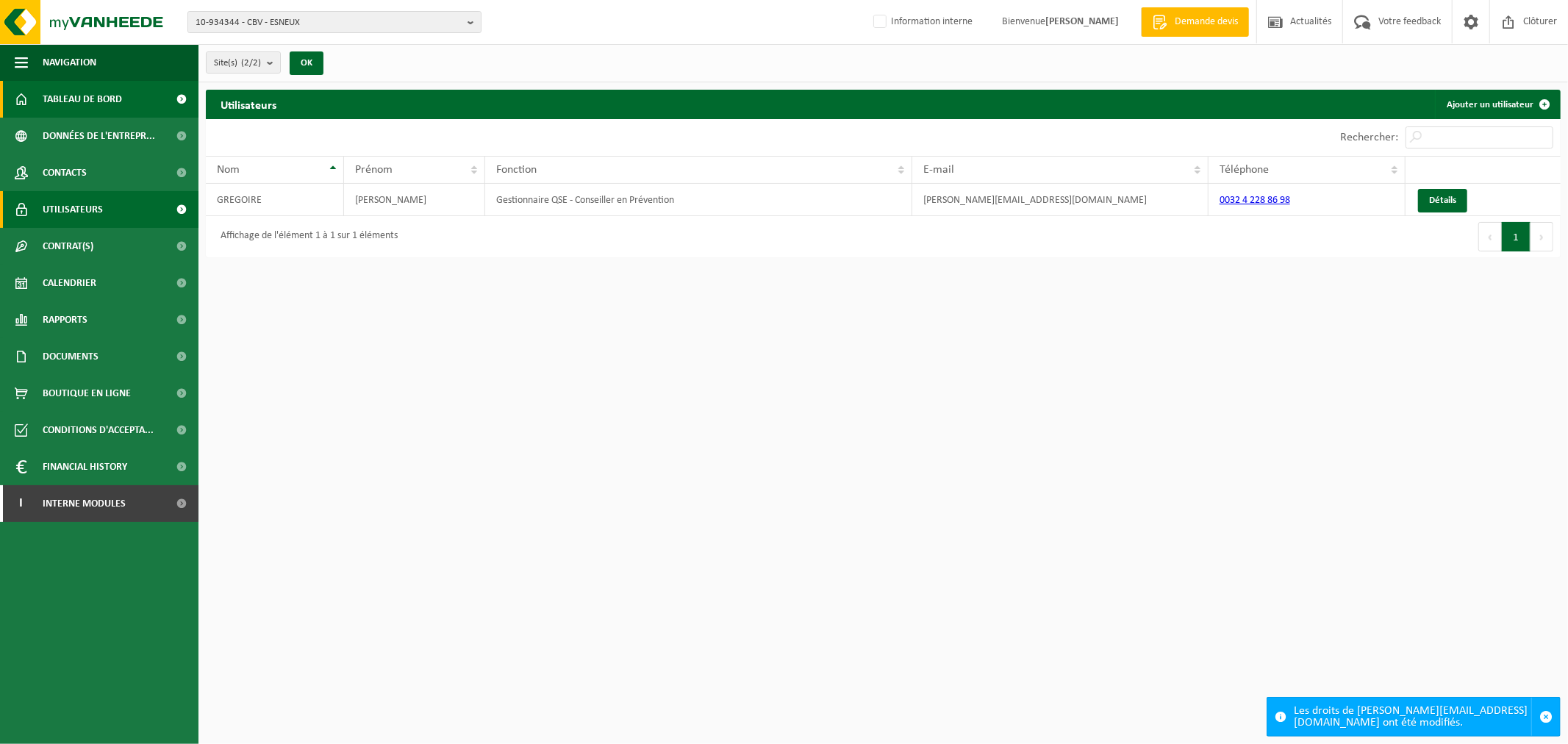
click at [63, 93] on span "Tableau de bord" at bounding box center [82, 99] width 79 height 37
